Goal: Understand process/instructions

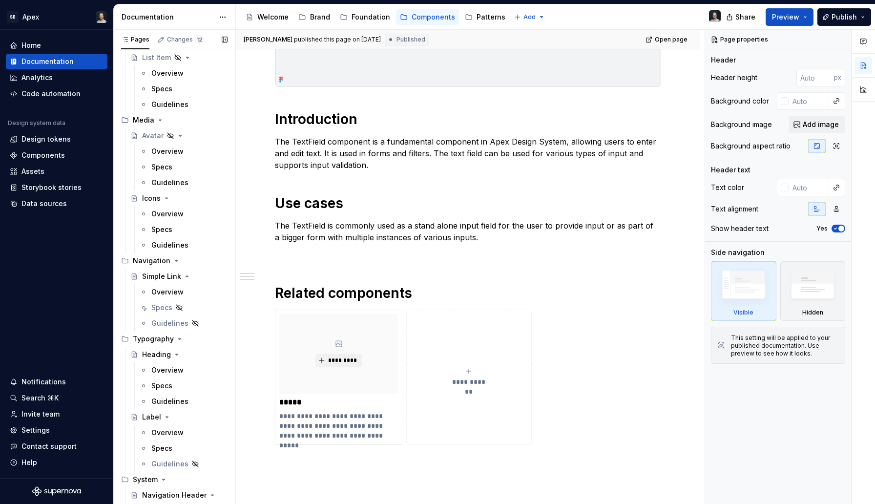
scroll to position [1471, 0]
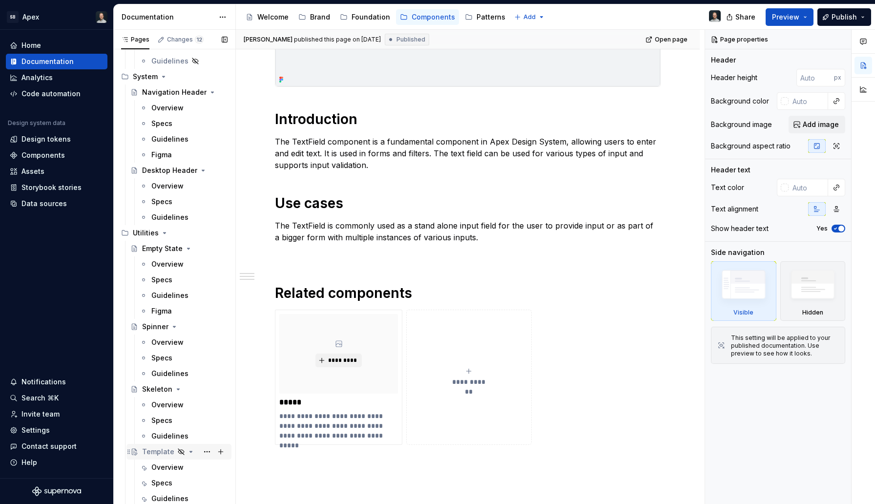
click at [130, 450] on icon "Page tree" at bounding box center [129, 452] width 8 height 8
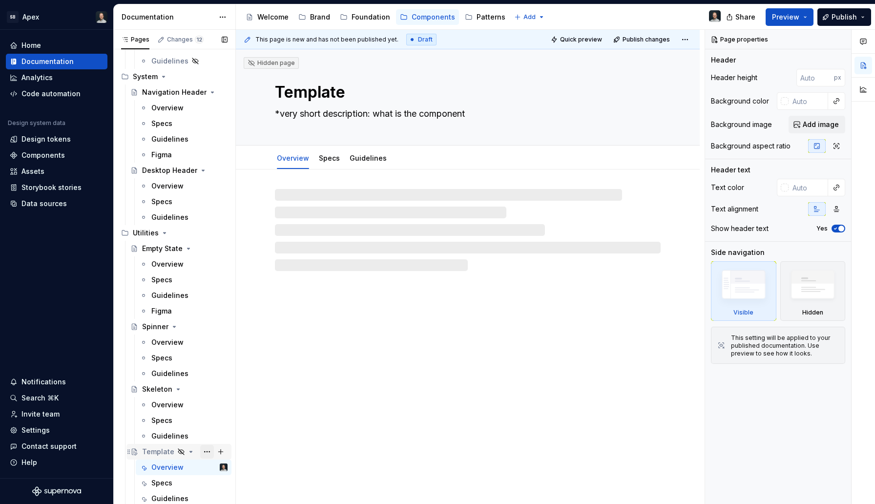
click at [205, 450] on button "Page tree" at bounding box center [207, 452] width 14 height 14
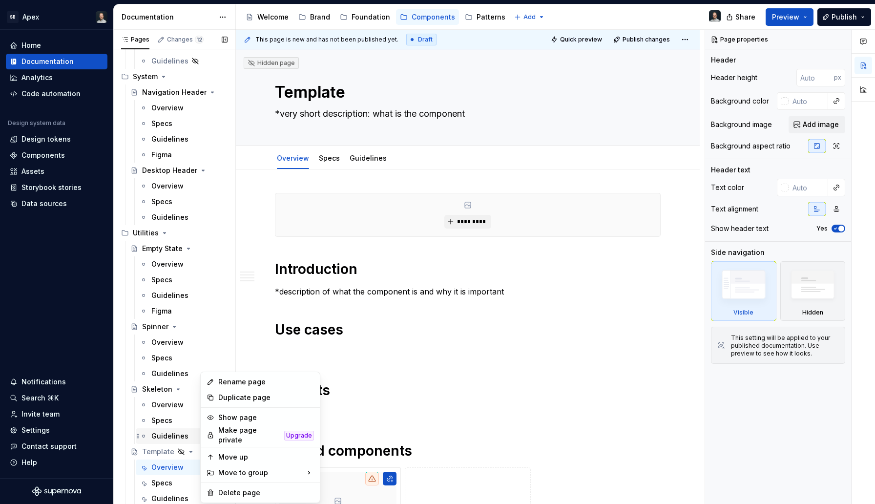
click at [150, 443] on div "Pages Changes 12 Add Accessibility guide for tree Page tree. Navigate the tree …" at bounding box center [174, 269] width 122 height 479
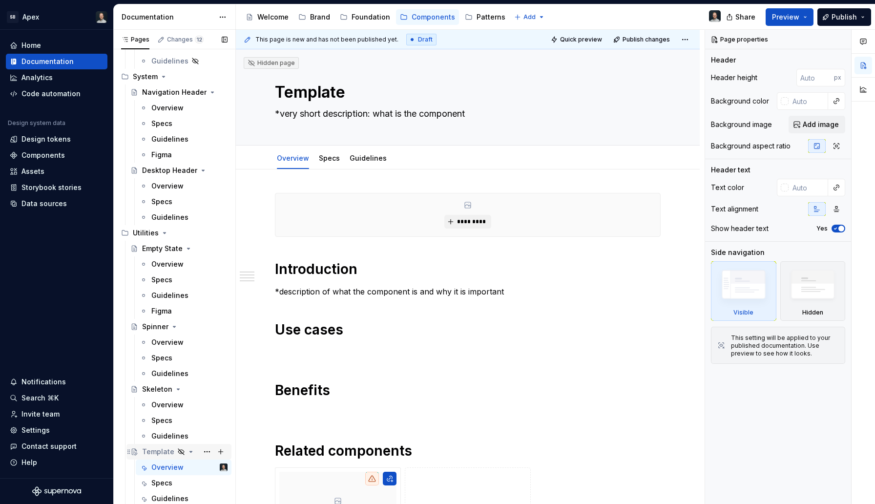
click at [151, 455] on div "Template" at bounding box center [158, 452] width 32 height 10
click at [131, 452] on icon "Page tree" at bounding box center [129, 452] width 8 height 8
click at [204, 450] on button "Page tree" at bounding box center [207, 452] width 14 height 14
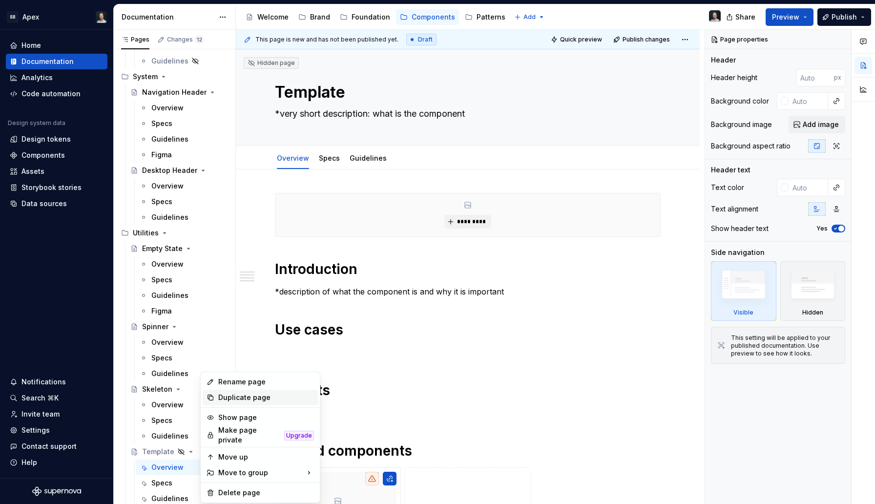
click at [248, 402] on div "Duplicate page" at bounding box center [266, 398] width 96 height 10
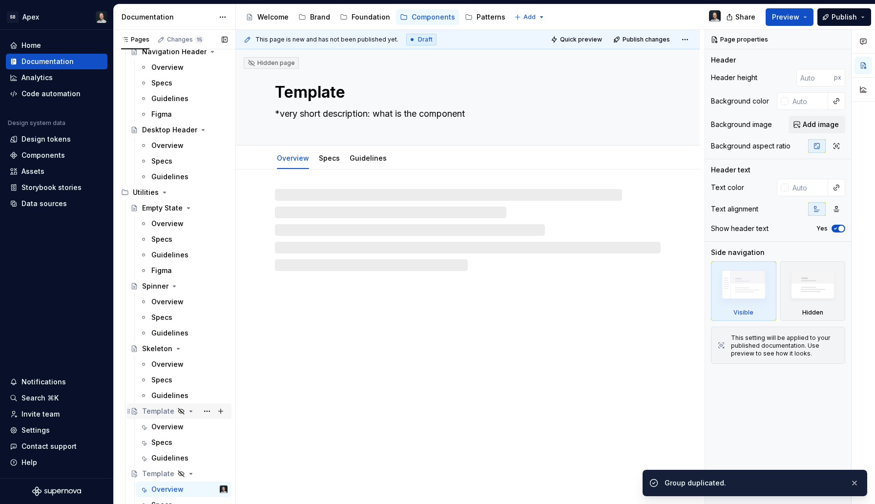
scroll to position [1534, 0]
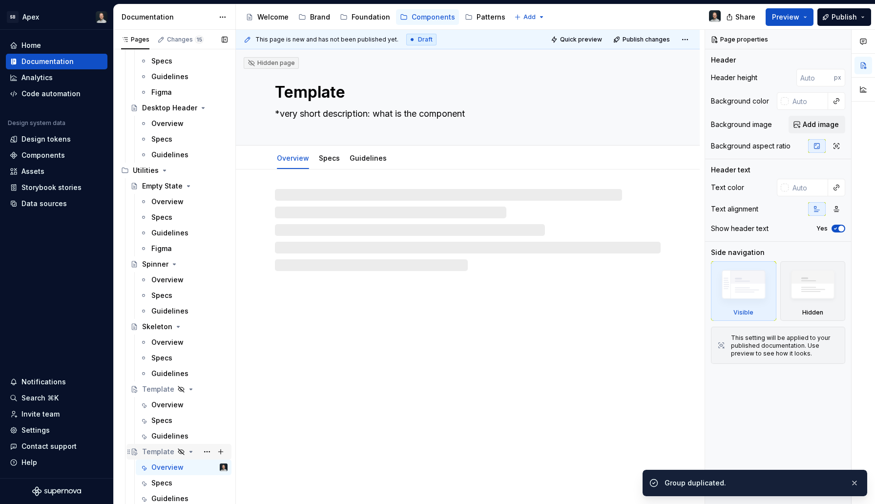
click at [152, 455] on div "Template" at bounding box center [158, 452] width 32 height 10
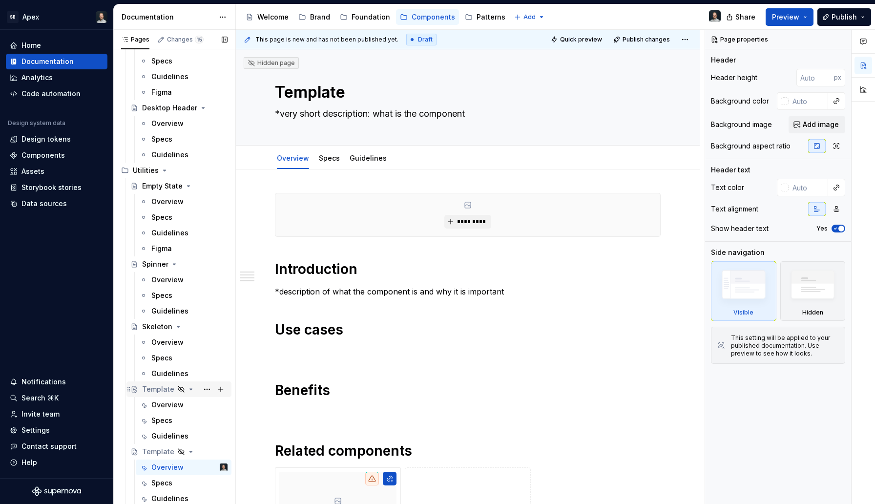
click at [157, 390] on div "Template" at bounding box center [158, 389] width 32 height 10
click at [323, 95] on textarea "Template" at bounding box center [466, 92] width 386 height 23
type textarea "*"
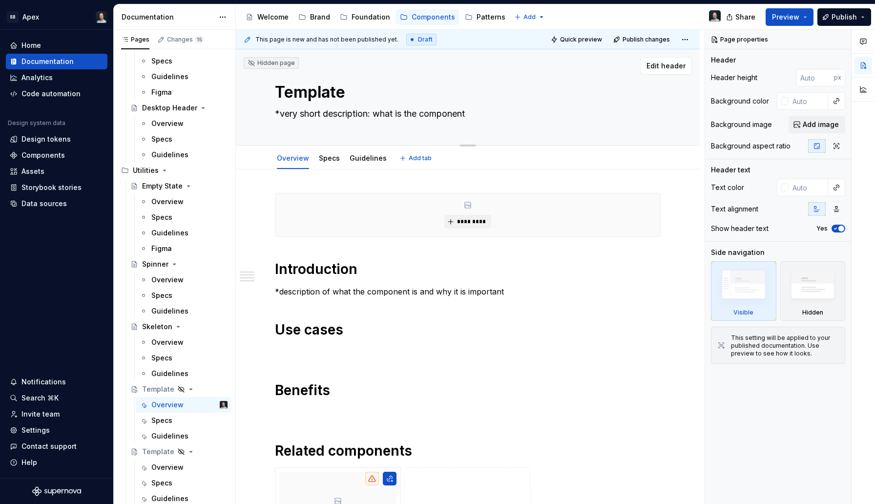
type textarea "S"
type textarea "*"
type textarea "Se"
type textarea "*"
type textarea "Sel"
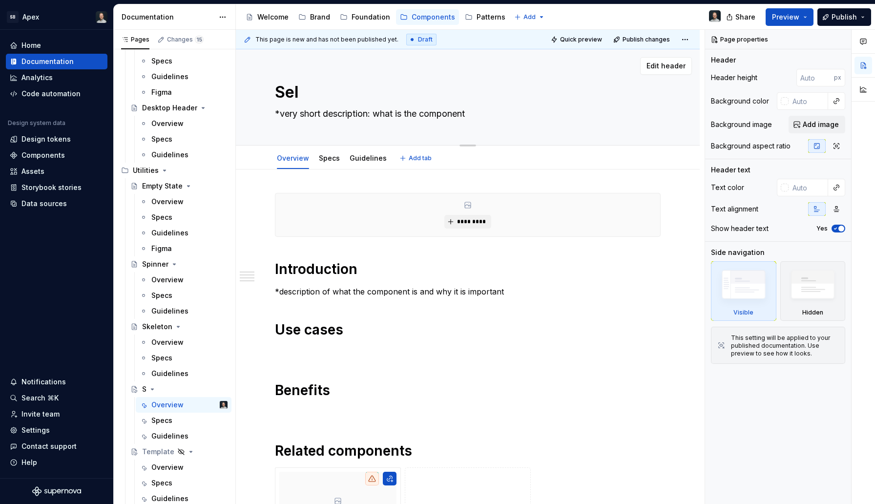
type textarea "*"
type textarea "Sele"
type textarea "*"
type textarea "Selec"
type textarea "*"
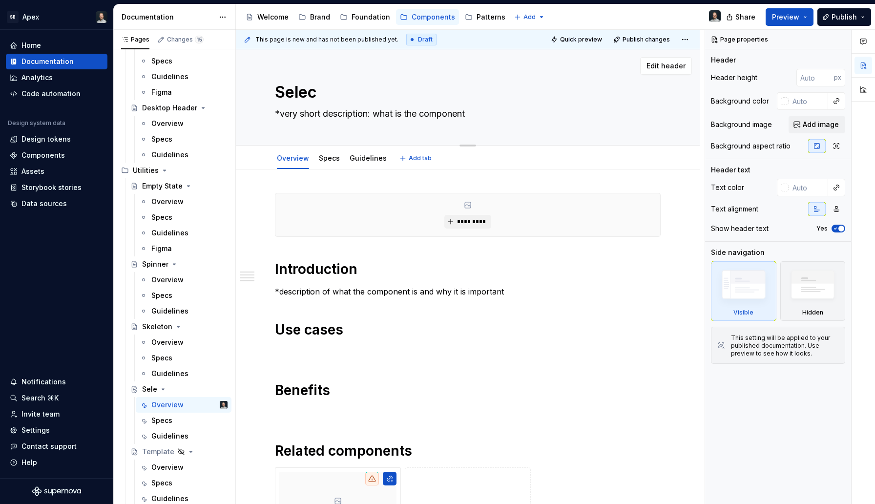
type textarea "Select"
type textarea "*"
type textarea "SelectF"
type textarea "*"
type textarea "SelectFie"
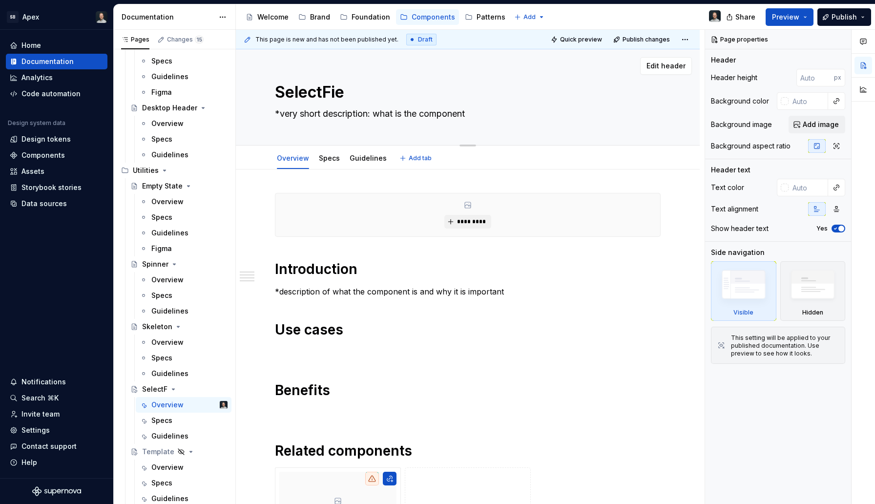
type textarea "*"
type textarea "SelectFiel"
type textarea "*"
type textarea "SelectField"
type textarea "*"
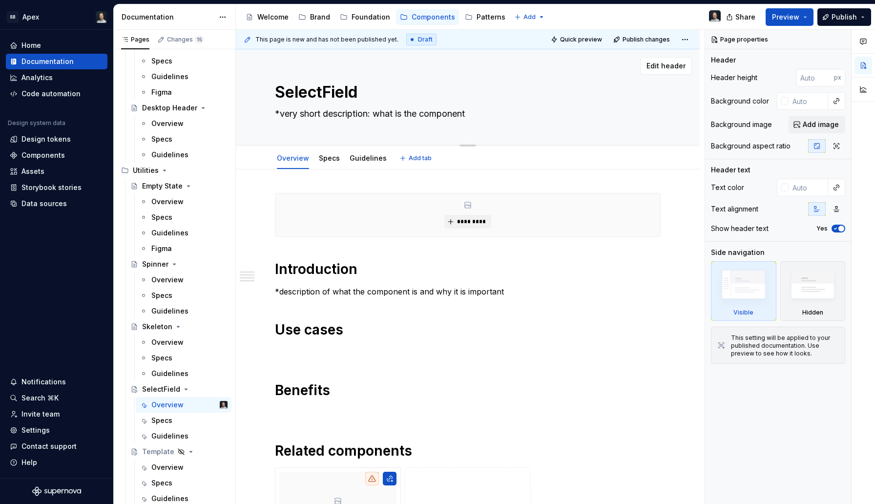
type textarea "SelectField"
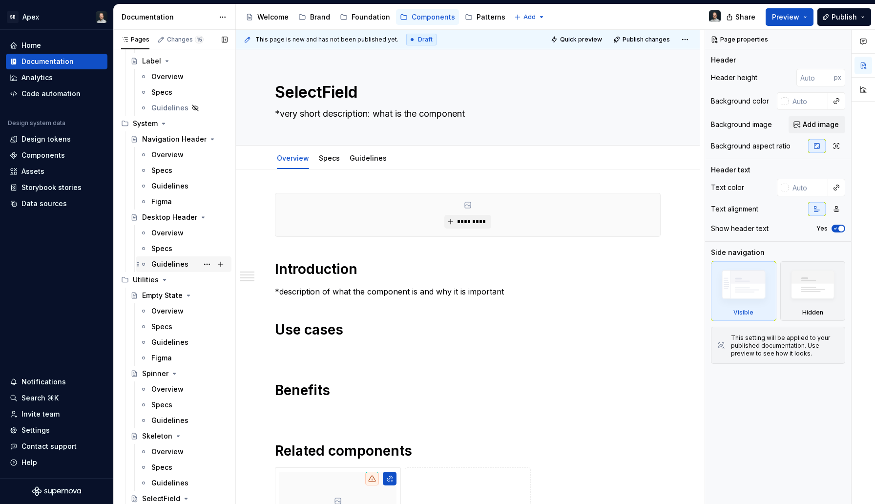
type textarea "*"
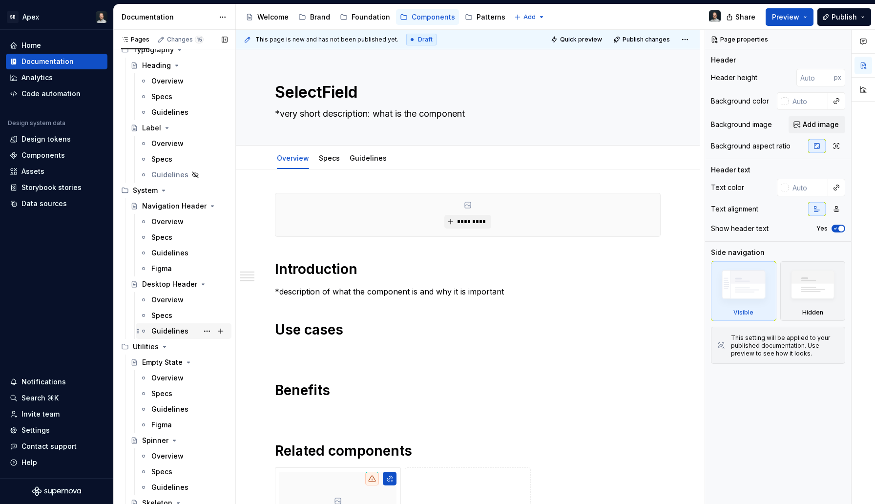
scroll to position [1352, 0]
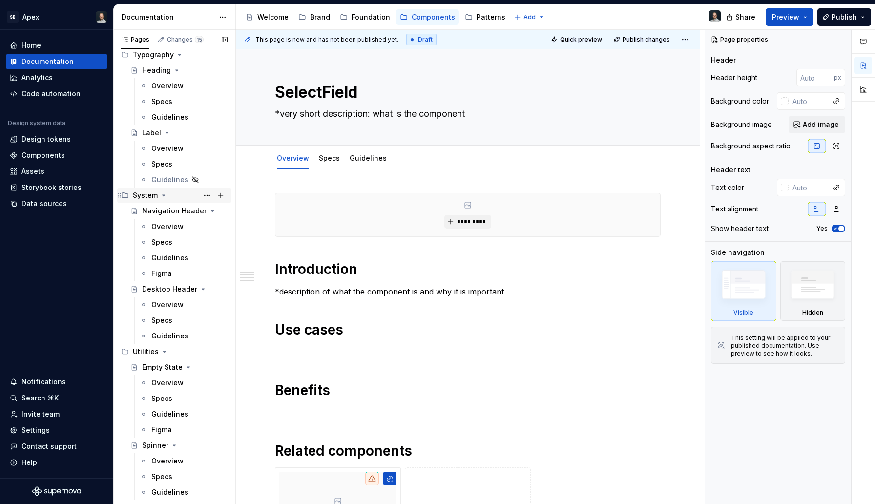
type textarea "SelectField"
click at [163, 195] on icon "Page tree" at bounding box center [164, 195] width 2 height 1
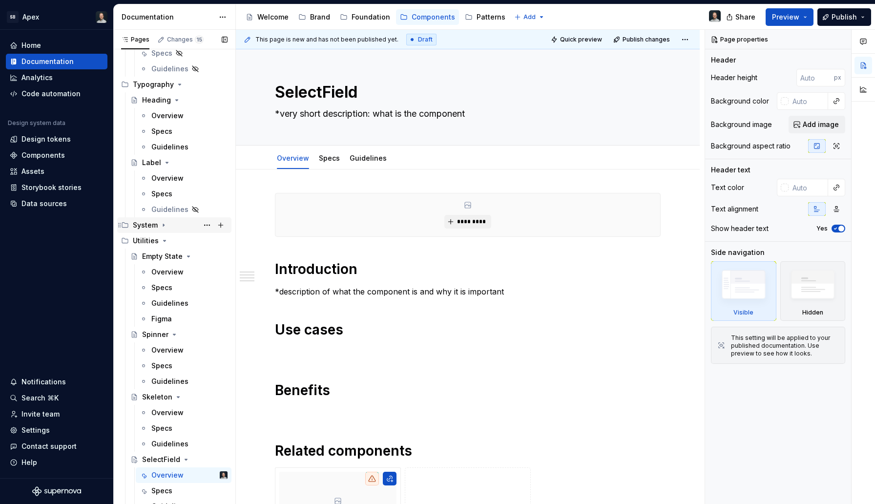
scroll to position [1311, 0]
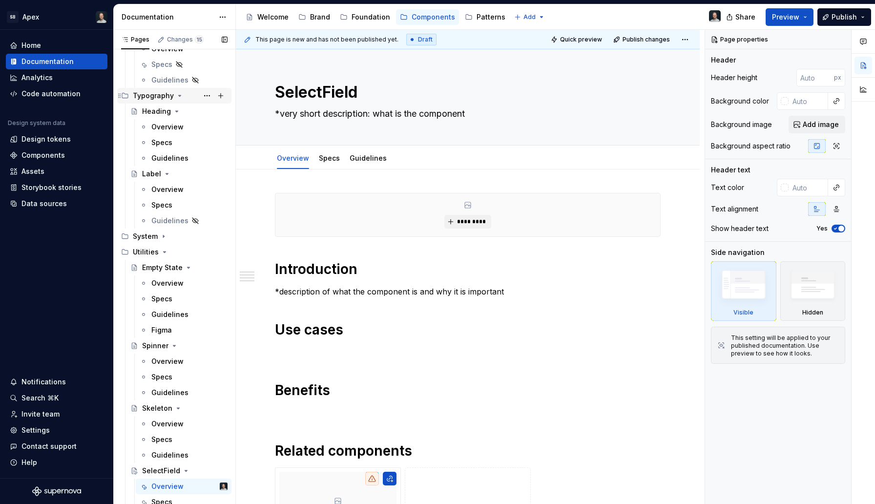
click at [179, 96] on icon "Page tree" at bounding box center [180, 96] width 8 height 8
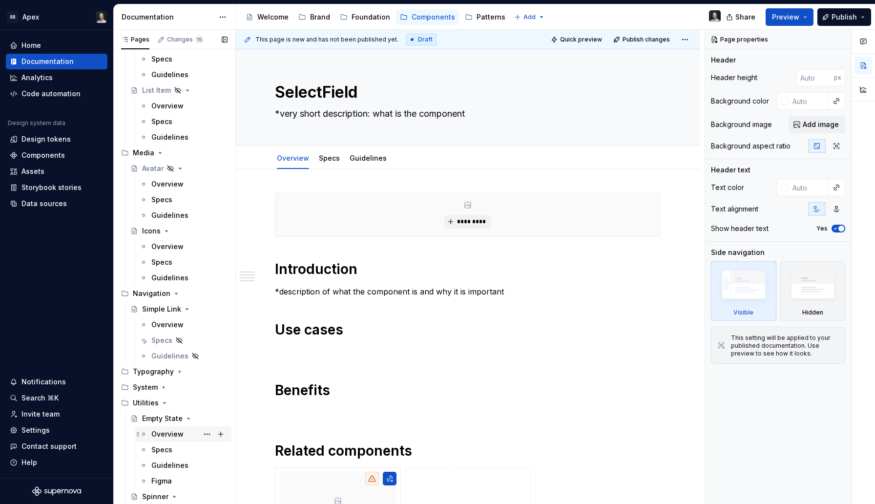
scroll to position [1035, 0]
click at [159, 153] on icon "Page tree" at bounding box center [160, 153] width 2 height 1
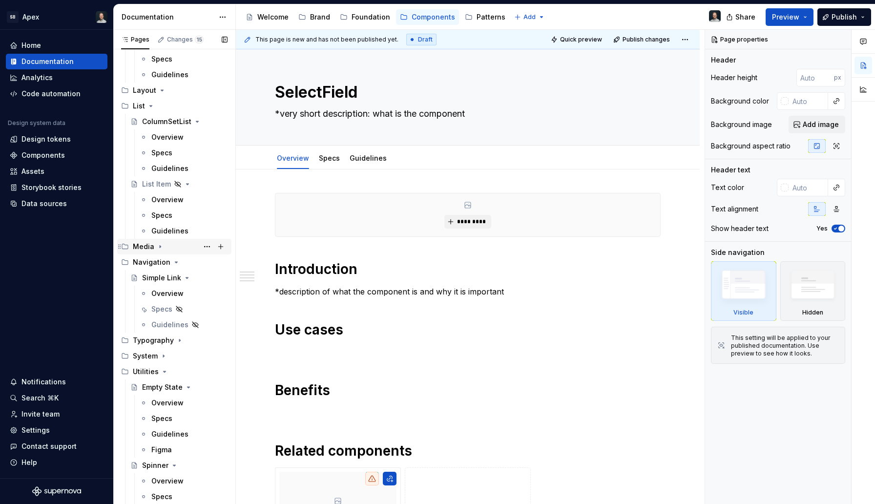
scroll to position [929, 0]
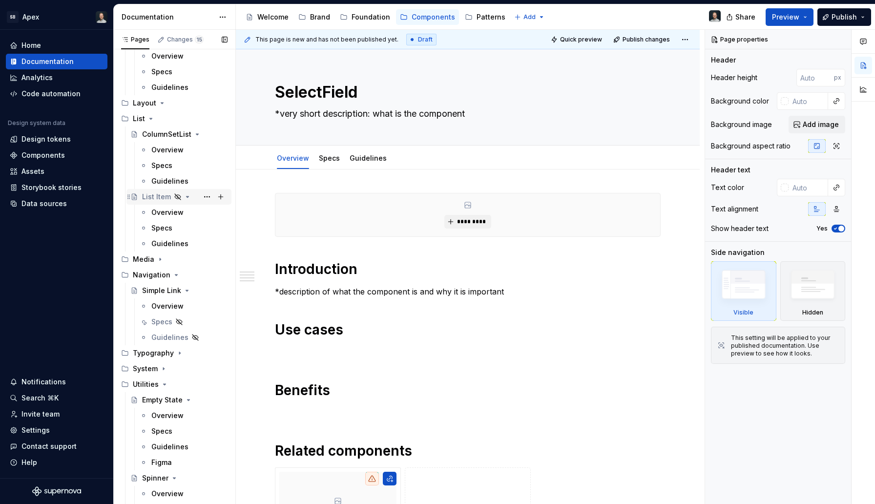
click at [155, 193] on div "List Item" at bounding box center [156, 197] width 29 height 10
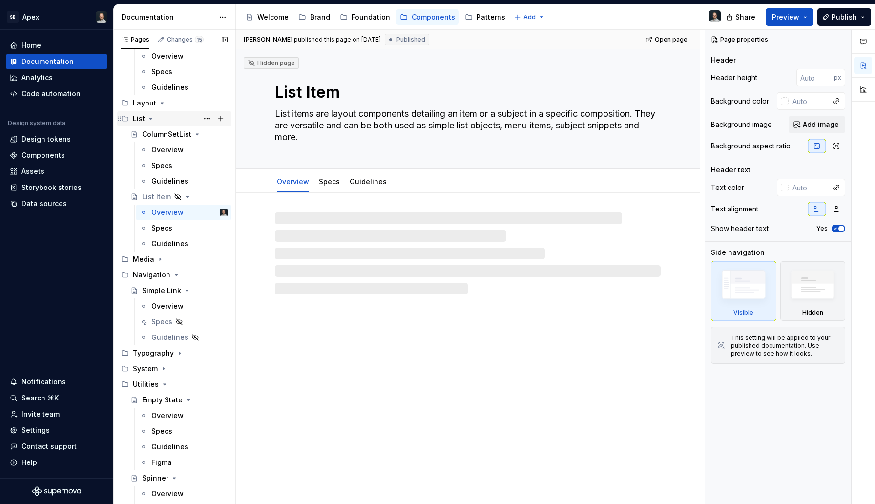
click at [151, 120] on icon "Page tree" at bounding box center [151, 119] width 8 height 8
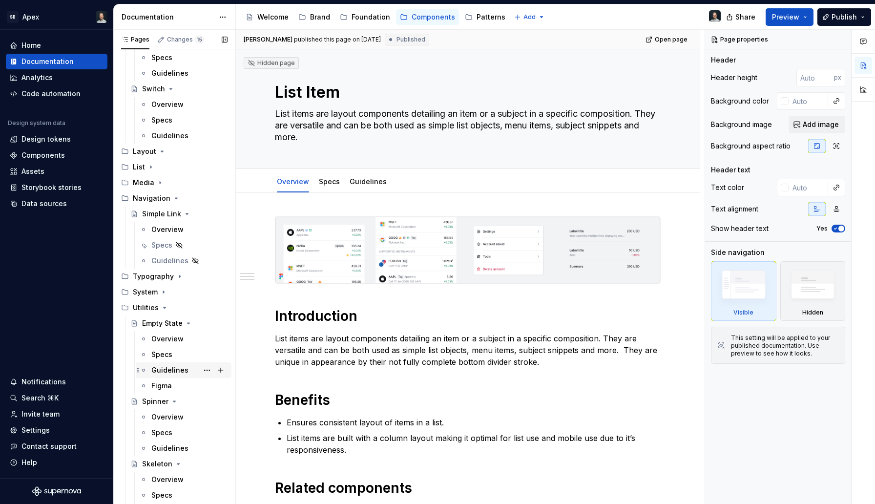
scroll to position [887, 0]
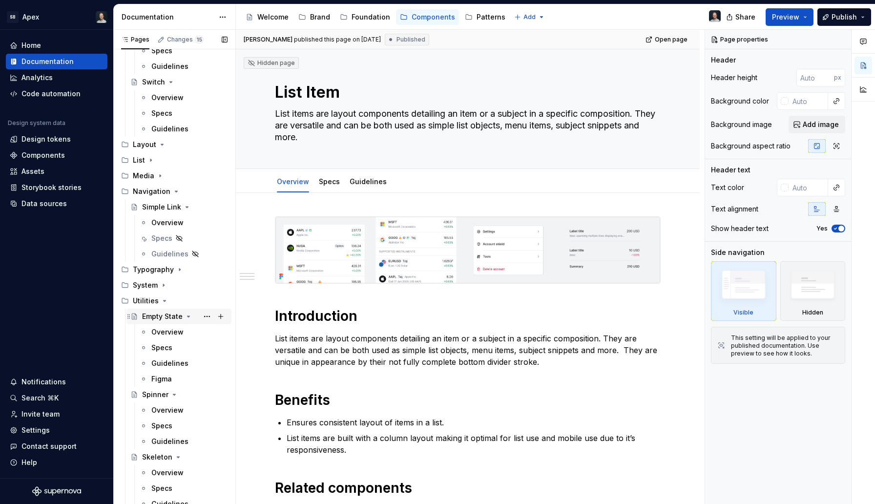
click at [188, 317] on icon "Page tree" at bounding box center [189, 316] width 2 height 1
click at [176, 331] on icon "Page tree" at bounding box center [174, 332] width 8 height 8
click at [176, 346] on icon "Page tree" at bounding box center [178, 348] width 8 height 8
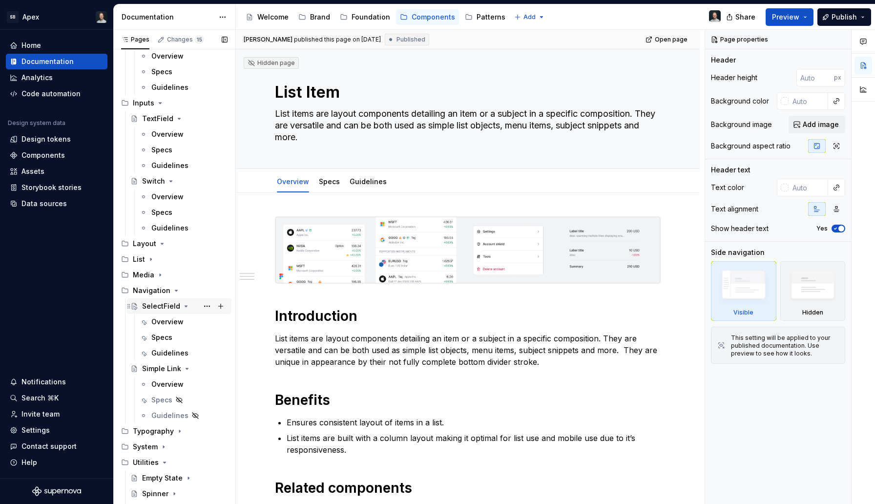
scroll to position [776, 0]
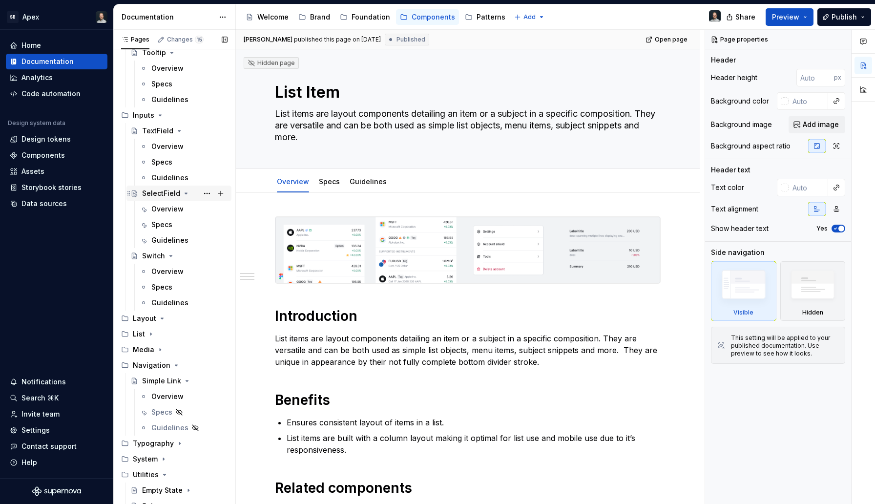
click at [162, 193] on div "SelectField" at bounding box center [161, 194] width 38 height 10
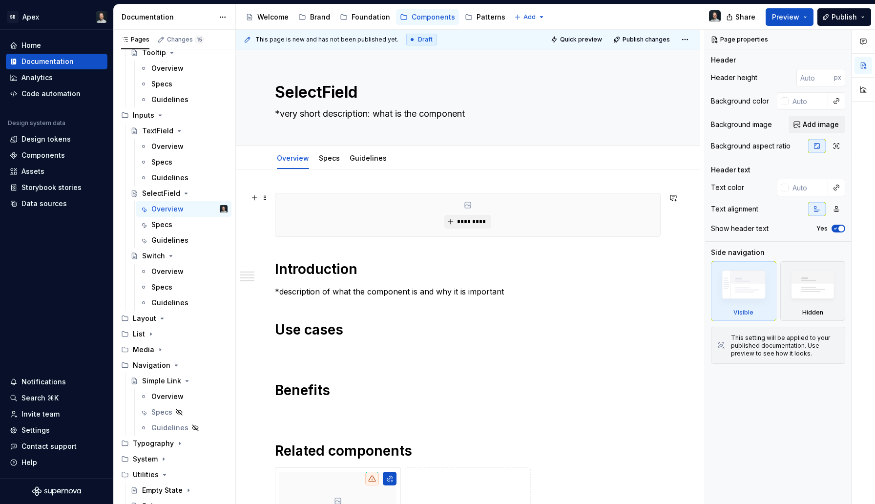
type textarea "*"
